Goal: Book appointment/travel/reservation

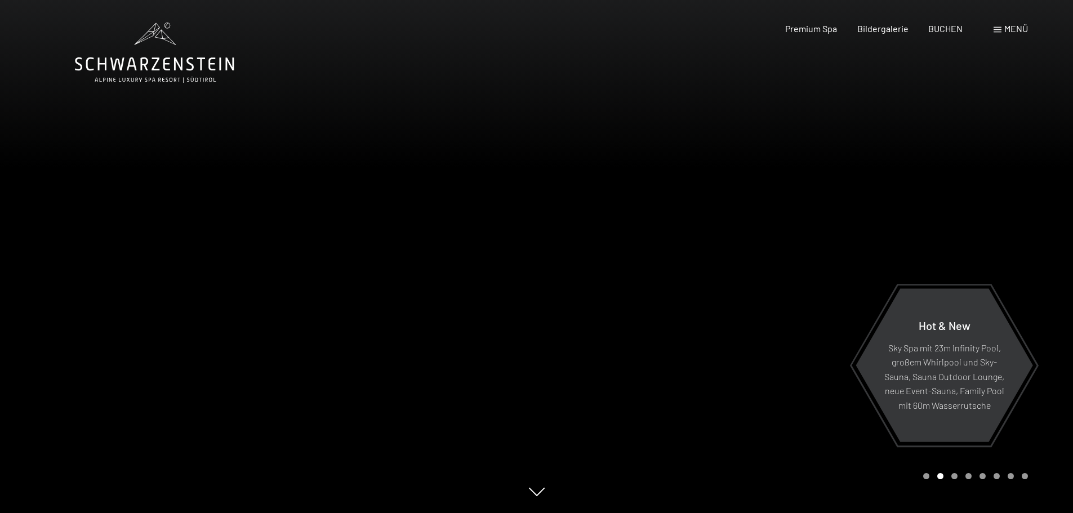
click at [1011, 31] on span "Menü" at bounding box center [1016, 28] width 24 height 11
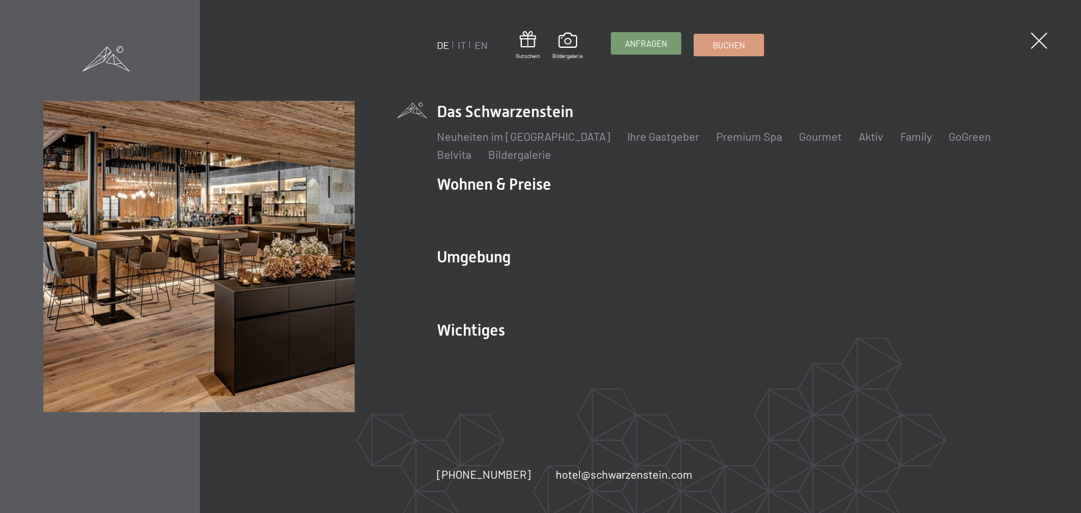
click at [639, 47] on span "Anfragen" at bounding box center [646, 44] width 42 height 12
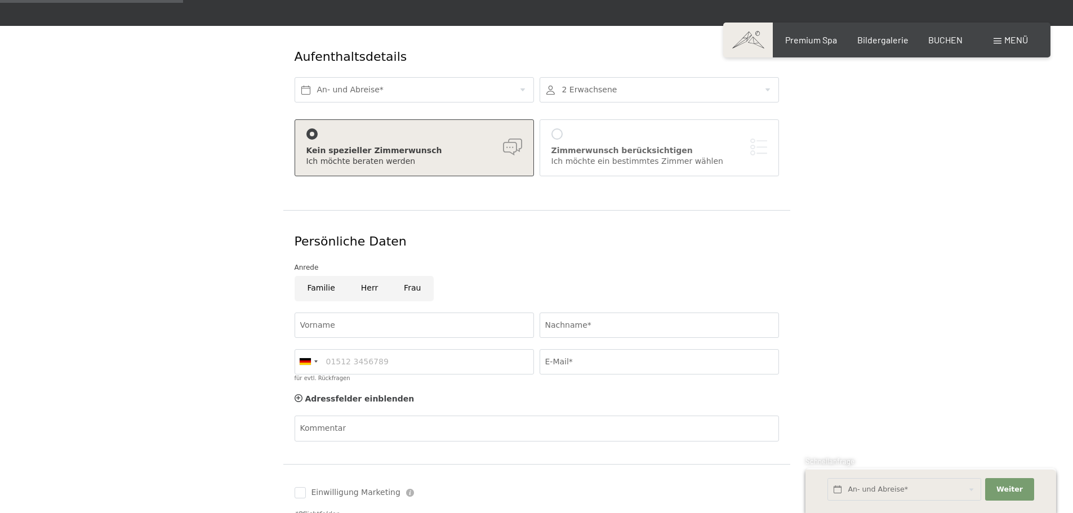
scroll to position [169, 0]
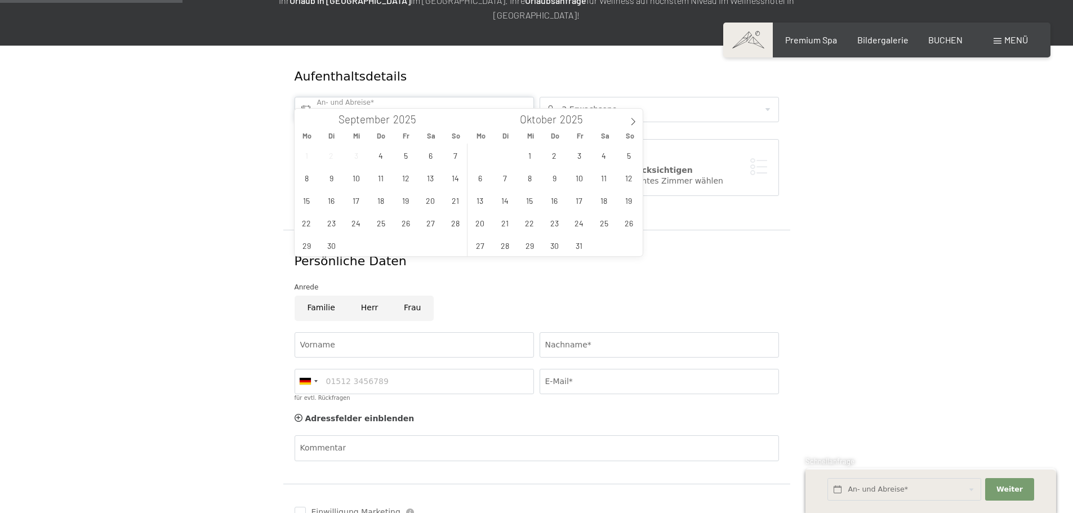
click at [306, 97] on input "text" at bounding box center [413, 109] width 239 height 25
click at [632, 120] on icon at bounding box center [633, 121] width 4 height 7
click at [479, 247] on span "29" at bounding box center [480, 245] width 22 height 22
type input "[DATE]"
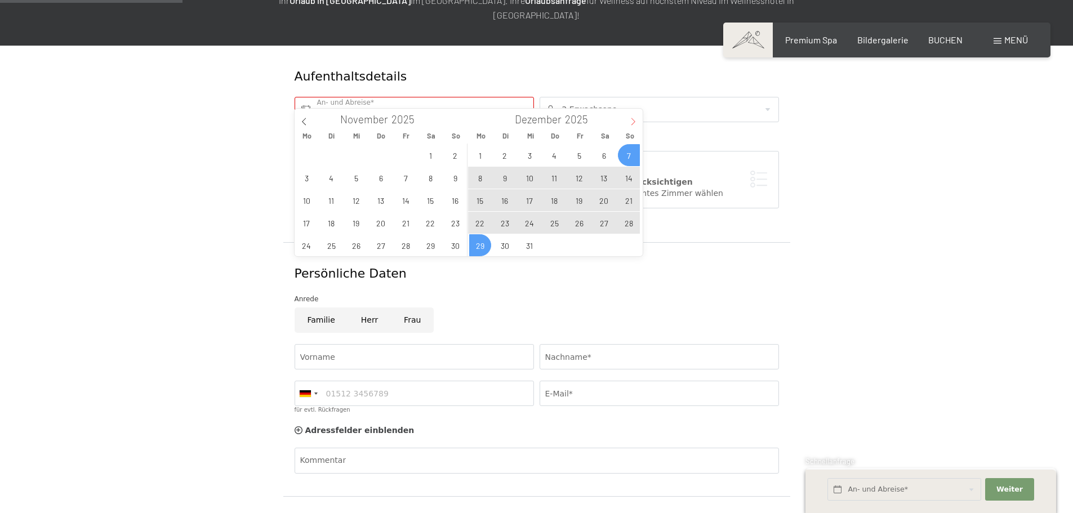
click at [633, 118] on icon at bounding box center [633, 122] width 8 height 8
type input "2026"
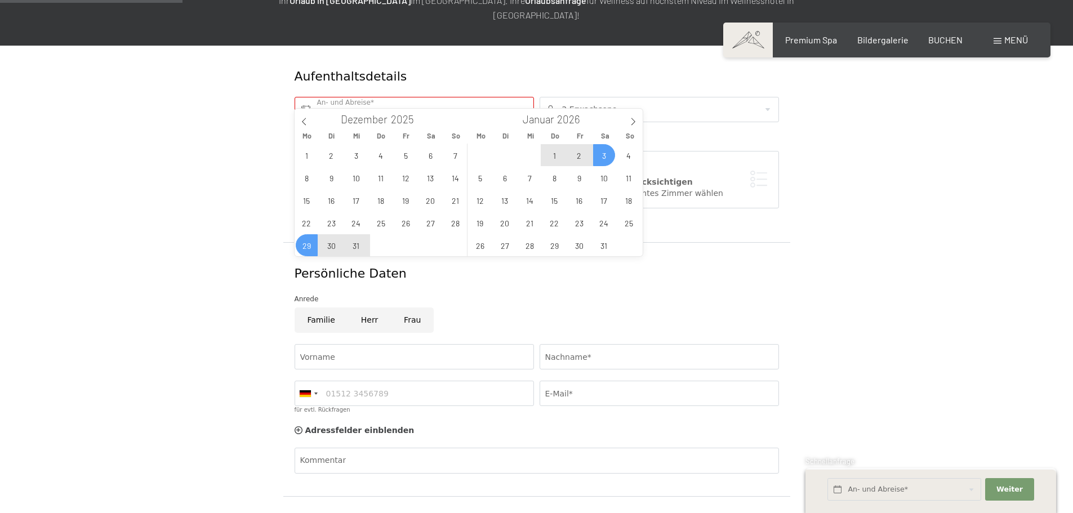
click at [600, 157] on span "3" at bounding box center [604, 155] width 22 height 22
type input "[DATE] - [DATE]"
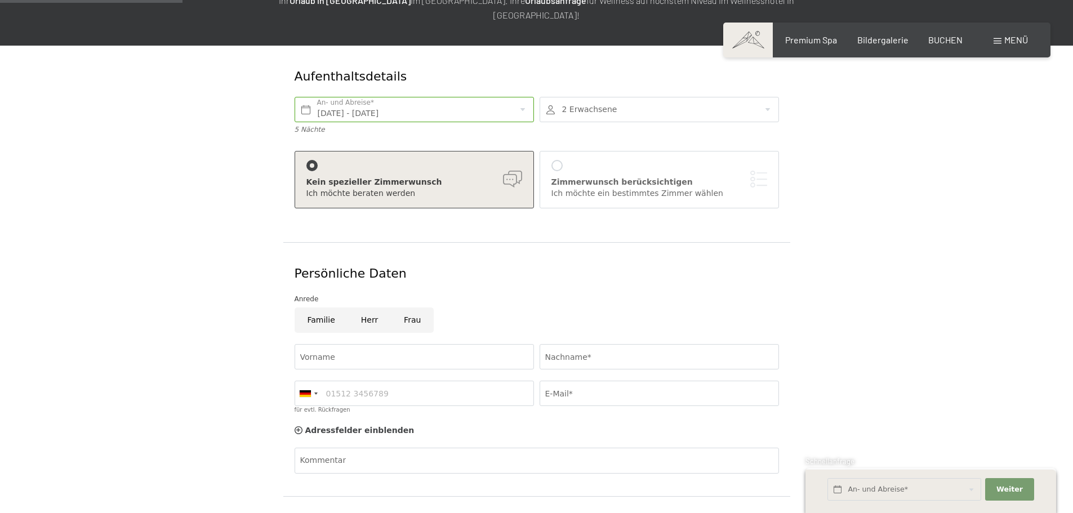
click at [552, 97] on div at bounding box center [658, 109] width 239 height 25
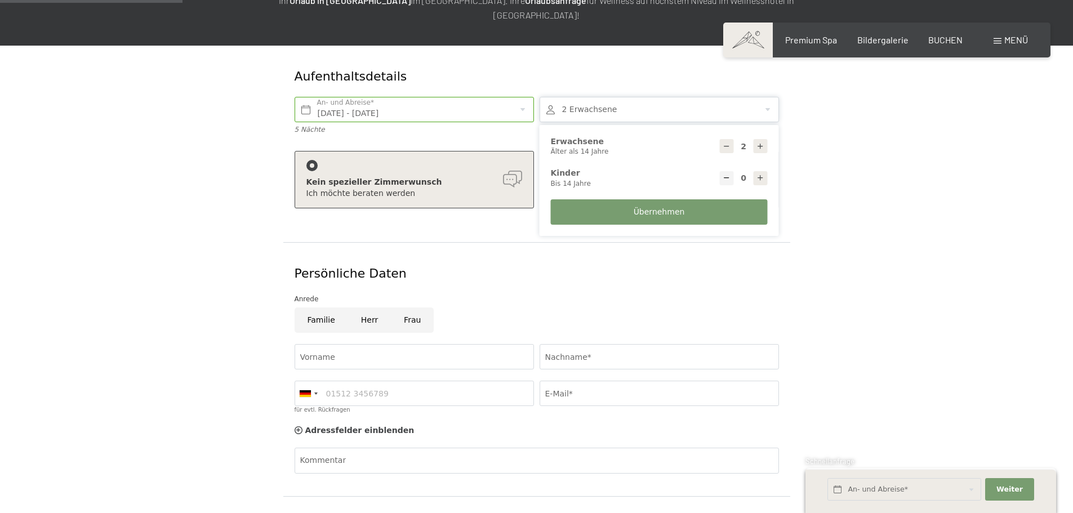
click at [761, 174] on icon at bounding box center [760, 178] width 8 height 8
type input "1"
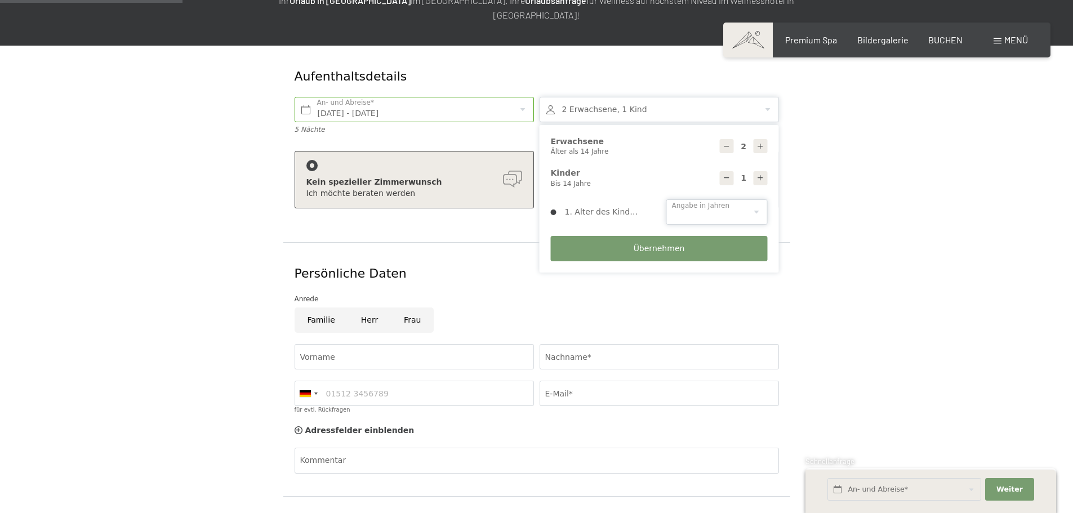
click at [706, 199] on select "0 1 2 3 4 5 6 7 8 9 10 11 12 13 14" at bounding box center [716, 211] width 101 height 25
select select "11"
click at [666, 199] on select "0 1 2 3 4 5 6 7 8 9 10 11 12 13 14" at bounding box center [716, 211] width 101 height 25
click at [658, 243] on span "Übernehmen" at bounding box center [658, 248] width 51 height 11
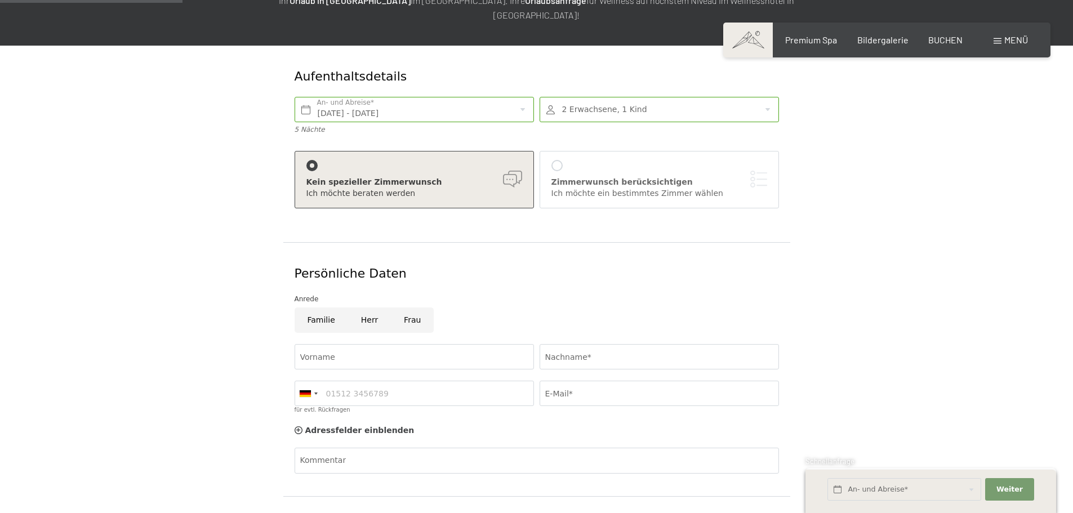
click at [313, 160] on div at bounding box center [311, 165] width 11 height 11
click at [315, 177] on div "Kein spezieller Zimmerwunsch" at bounding box center [414, 182] width 216 height 11
click at [356, 344] on input "Vorname" at bounding box center [413, 356] width 239 height 25
type input "[PERSON_NAME]"
type input "Kroschk"
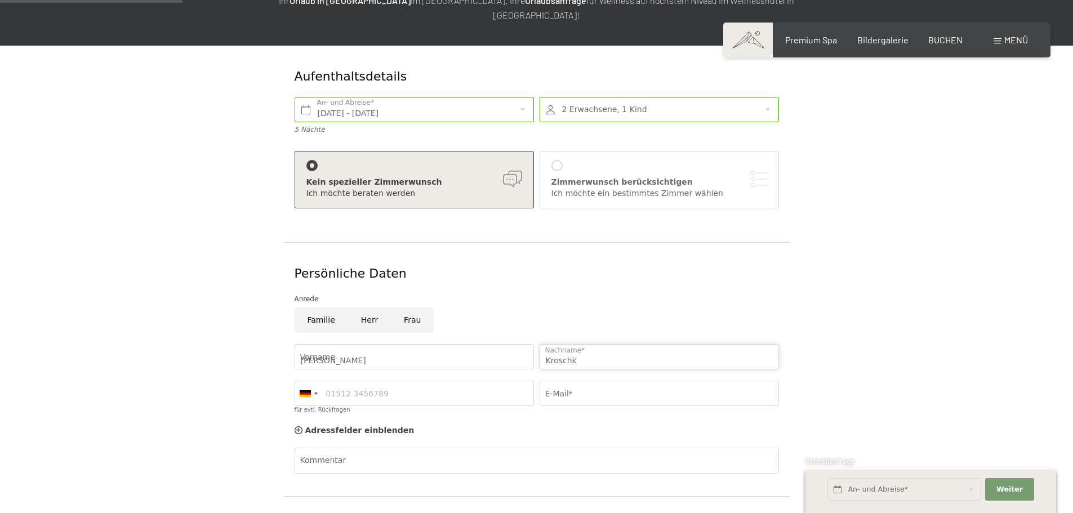
type input "01775367947"
type input "[PERSON_NAME][EMAIL_ADDRESS][PERSON_NAME][DOMAIN_NAME]"
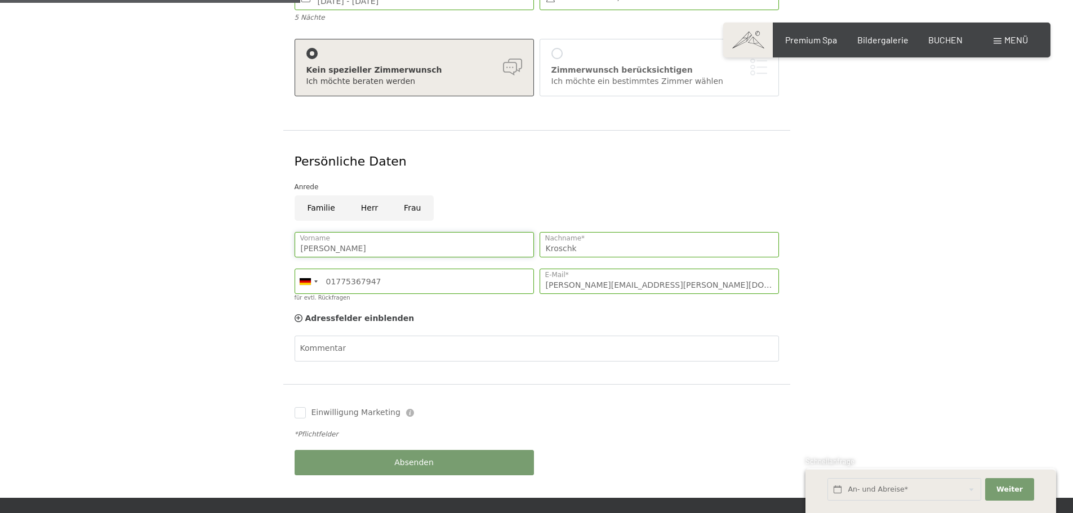
scroll to position [282, 0]
click at [300, 407] on input "Einwilligung Marketing" at bounding box center [299, 412] width 11 height 11
checkbox input "true"
click at [406, 457] on span "Absenden" at bounding box center [413, 462] width 39 height 11
